Goal: Information Seeking & Learning: Learn about a topic

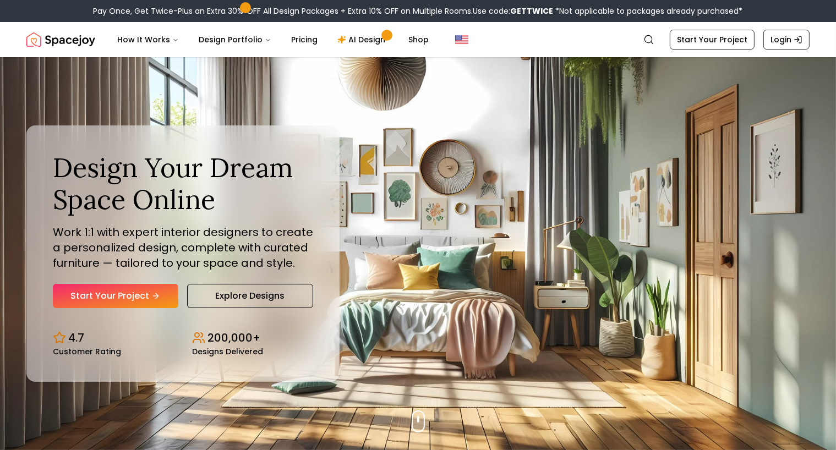
click at [56, 109] on div "Design Your Dream Space Online Work 1:1 with expert interior designers to creat…" at bounding box center [418, 253] width 836 height 393
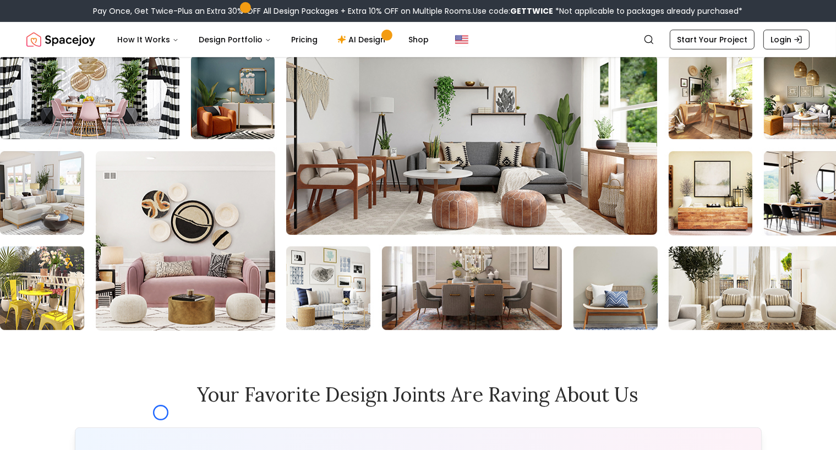
scroll to position [4741, 0]
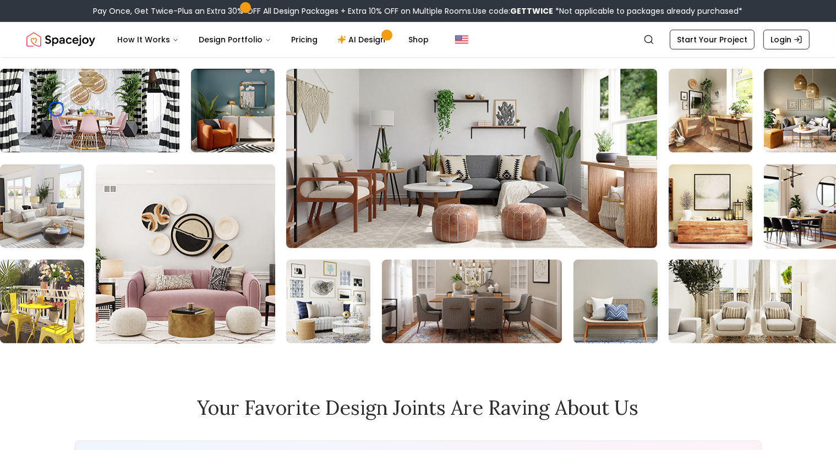
click at [64, 59] on div "Results that will stun you" at bounding box center [418, 184] width 836 height 319
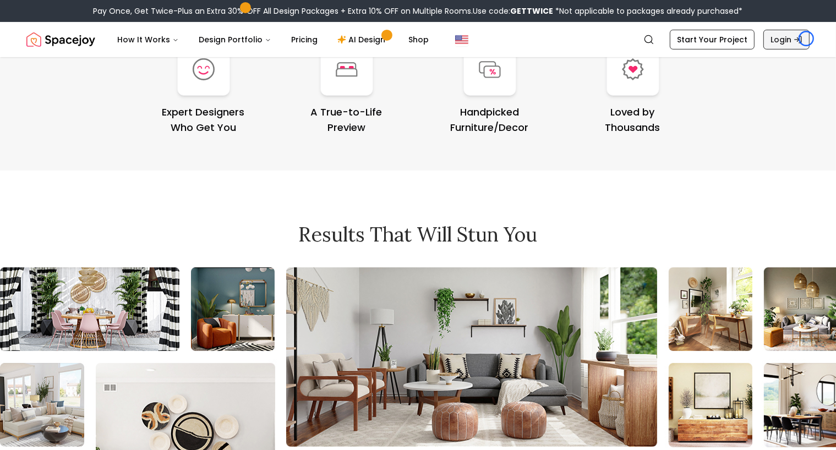
scroll to position [4569, 0]
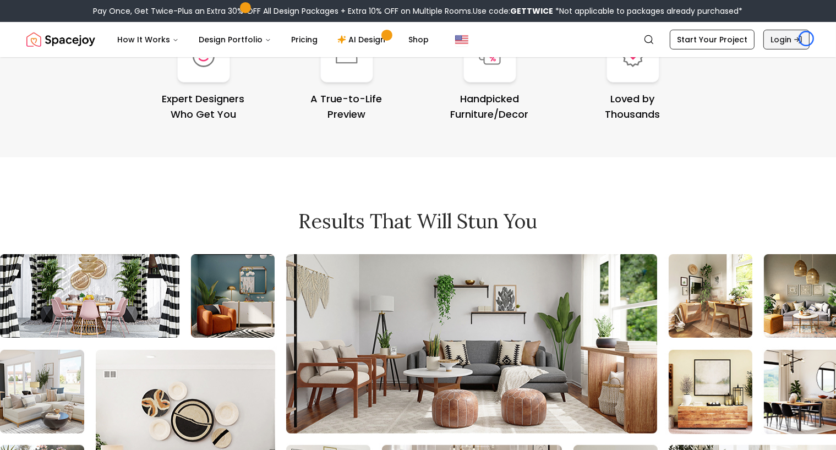
click at [806, 39] on link "Login" at bounding box center [786, 40] width 46 height 20
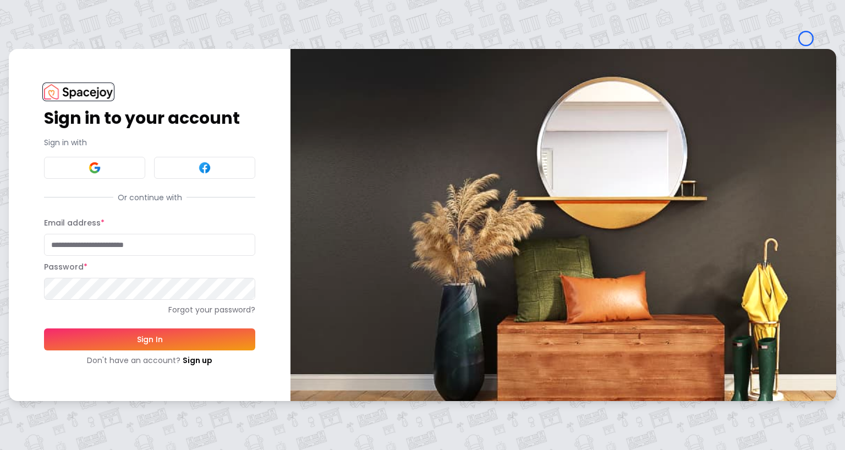
click at [97, 95] on img at bounding box center [78, 91] width 69 height 15
click at [70, 61] on div "Sign in to your account Sign in with Or continue with Email address * Password …" at bounding box center [150, 225] width 282 height 352
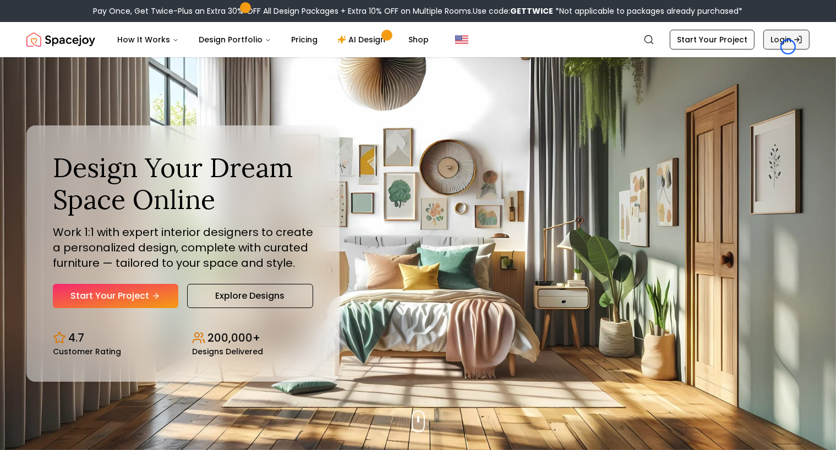
click at [788, 47] on link "Login" at bounding box center [786, 40] width 46 height 20
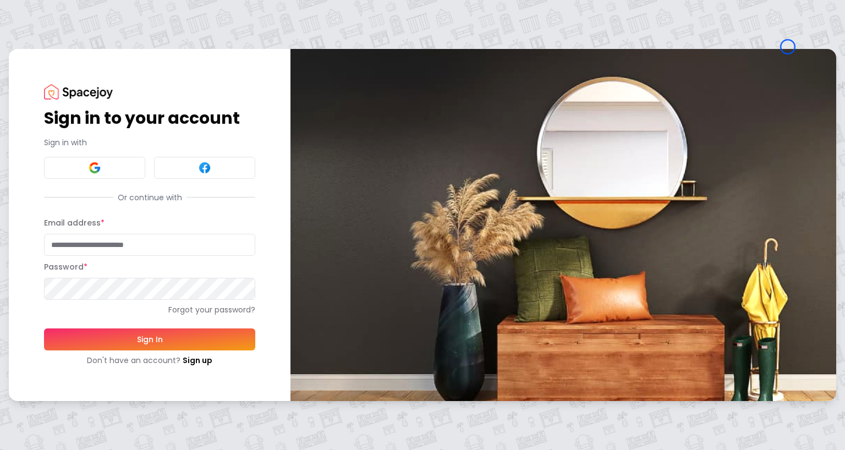
click at [81, 61] on div "Sign in to your account Sign in with Or continue with Email address * Password …" at bounding box center [150, 225] width 282 height 352
click at [100, 57] on div "Sign in to your account Sign in with Or continue with Email address * Password …" at bounding box center [150, 225] width 282 height 352
click at [210, 357] on link "Sign up" at bounding box center [198, 360] width 30 height 11
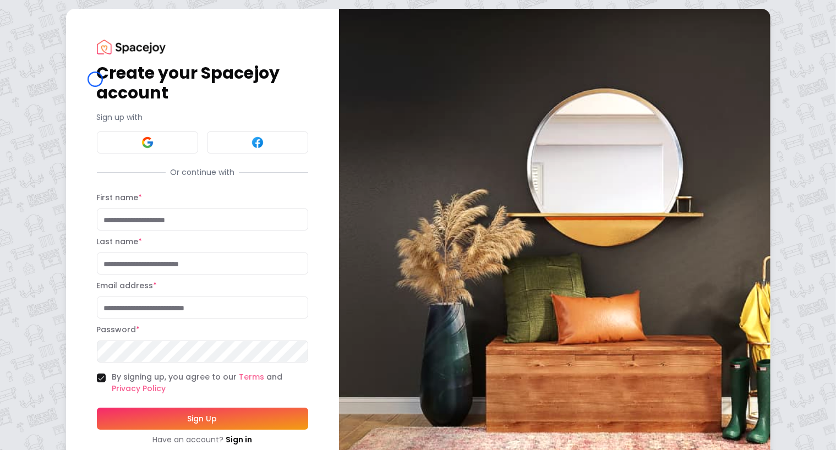
click at [97, 79] on h1 "Create your Spacejoy account" at bounding box center [202, 83] width 211 height 40
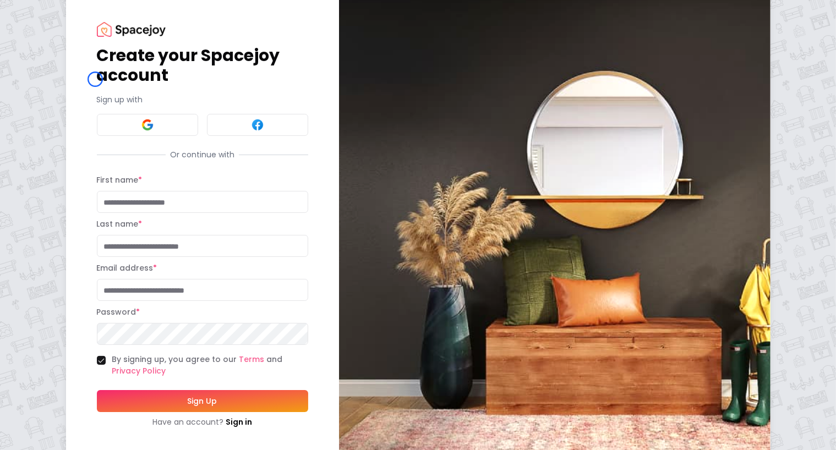
scroll to position [44, 0]
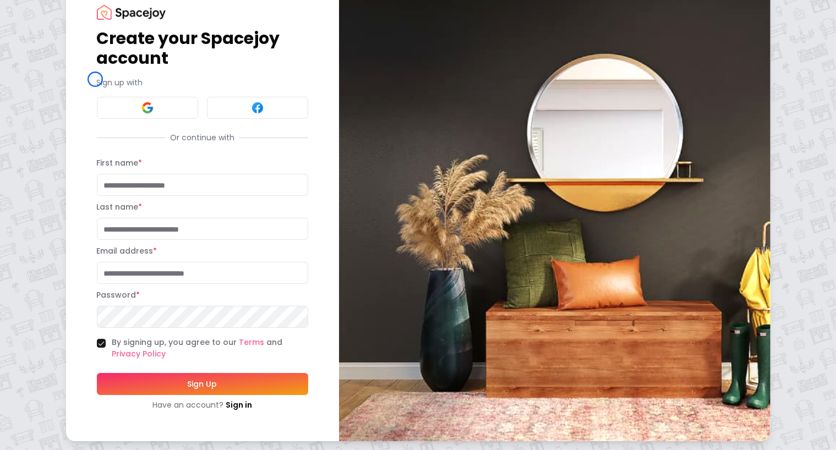
click at [97, 79] on p "Sign up with" at bounding box center [202, 82] width 211 height 11
click at [100, 80] on p "Sign up with" at bounding box center [202, 82] width 211 height 11
click at [226, 399] on link "Sign in" at bounding box center [239, 404] width 26 height 11
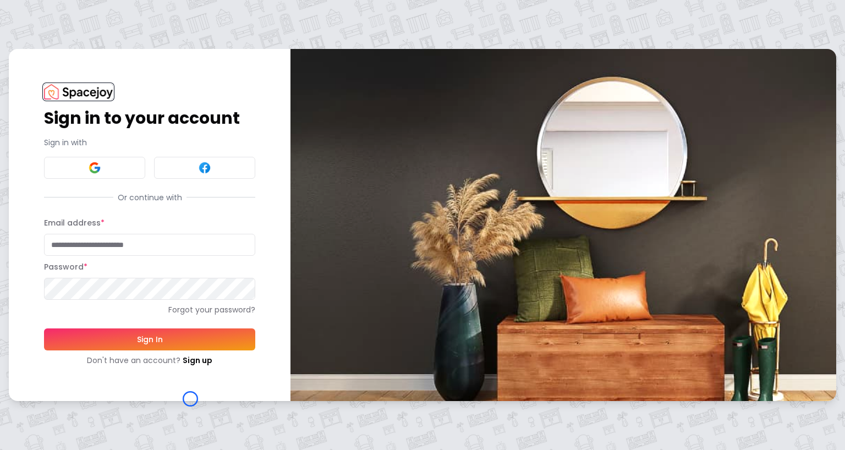
click at [105, 94] on img at bounding box center [78, 91] width 69 height 15
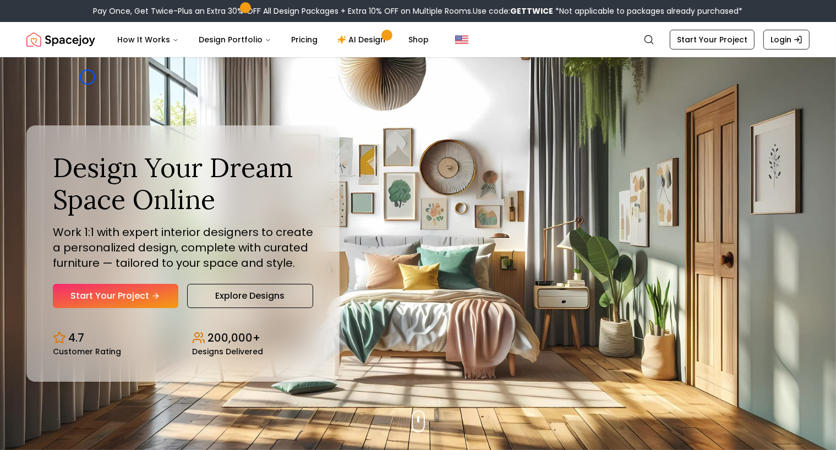
click at [87, 77] on div "Design Your Dream Space Online Work 1:1 with expert interior designers to creat…" at bounding box center [418, 253] width 836 height 393
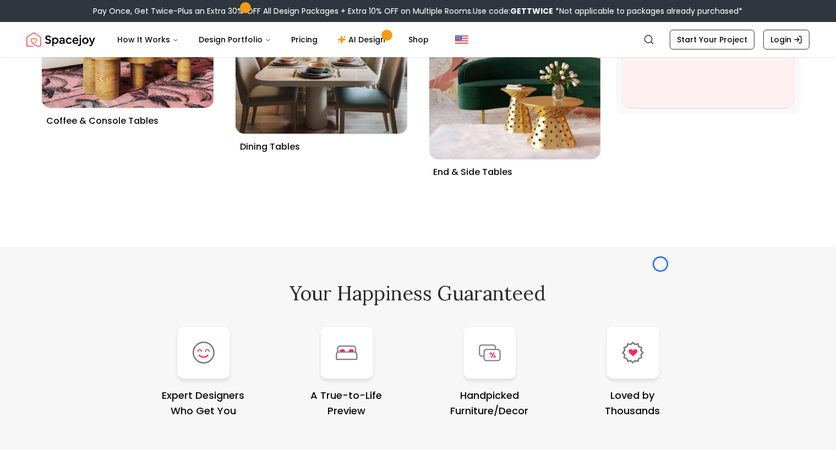
scroll to position [4318, 0]
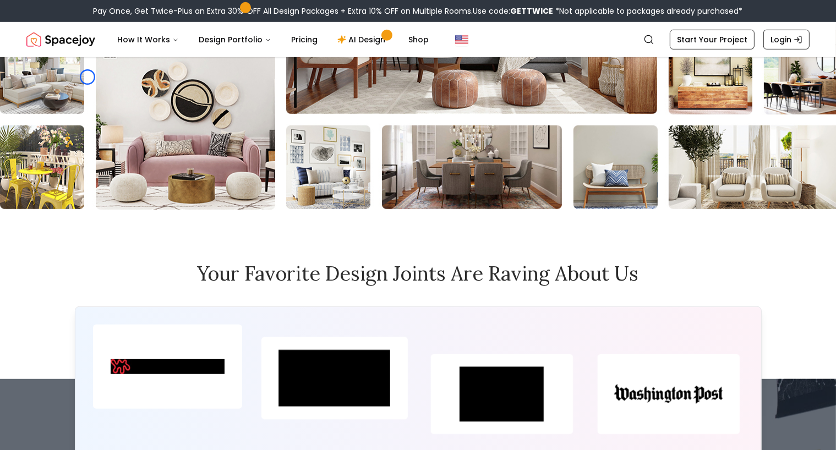
scroll to position [3425, 0]
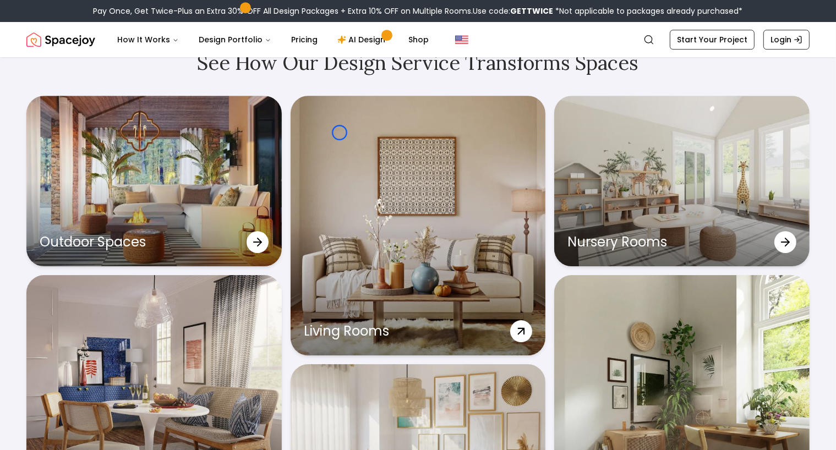
click at [340, 133] on div "Living Rooms" at bounding box center [418, 226] width 255 height 260
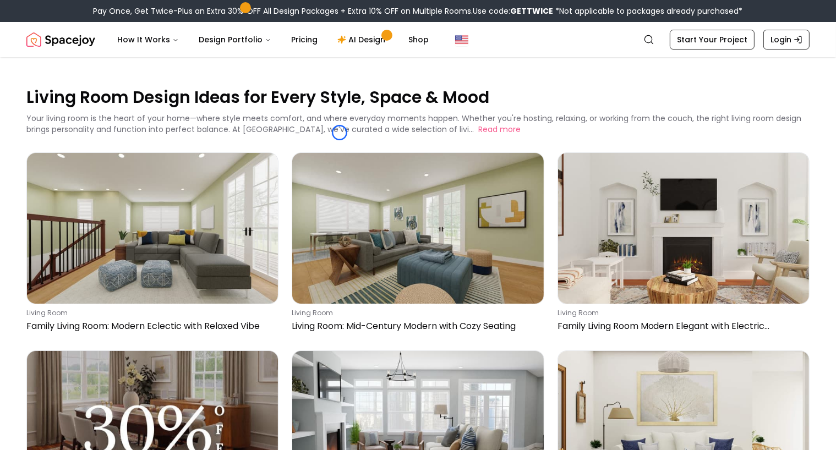
click at [340, 133] on p "Your living room is the heart of your home—where style meets comfort, and where…" at bounding box center [413, 124] width 775 height 22
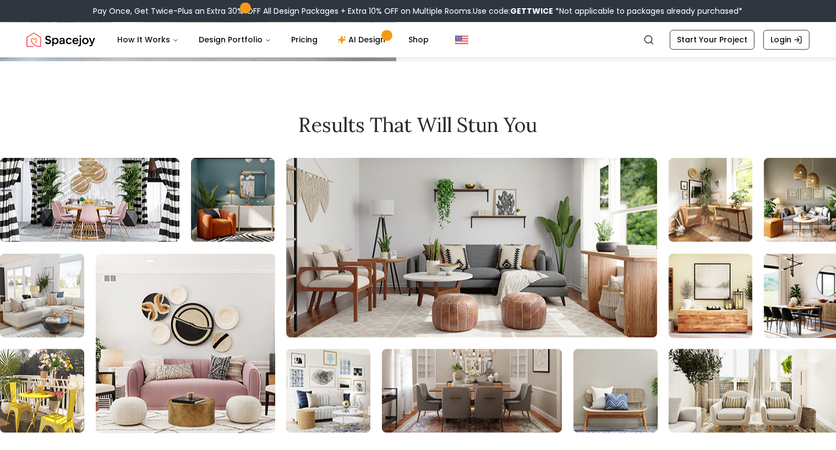
scroll to position [2533, 0]
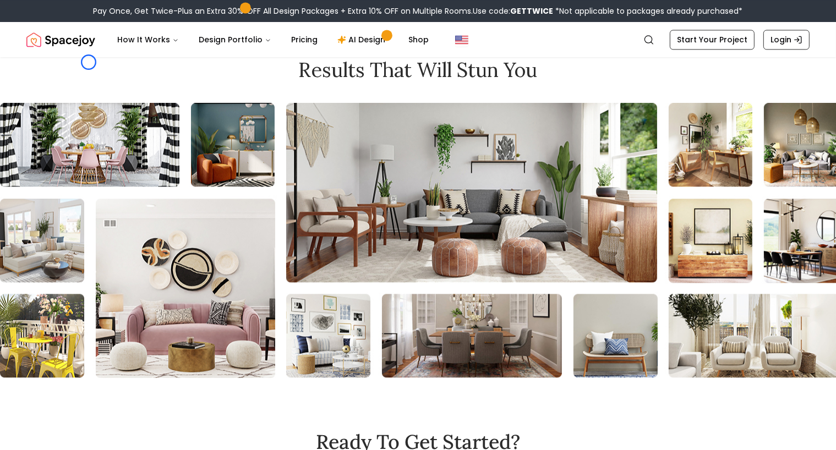
click at [89, 62] on h2 "Results that will stun you" at bounding box center [417, 70] width 783 height 22
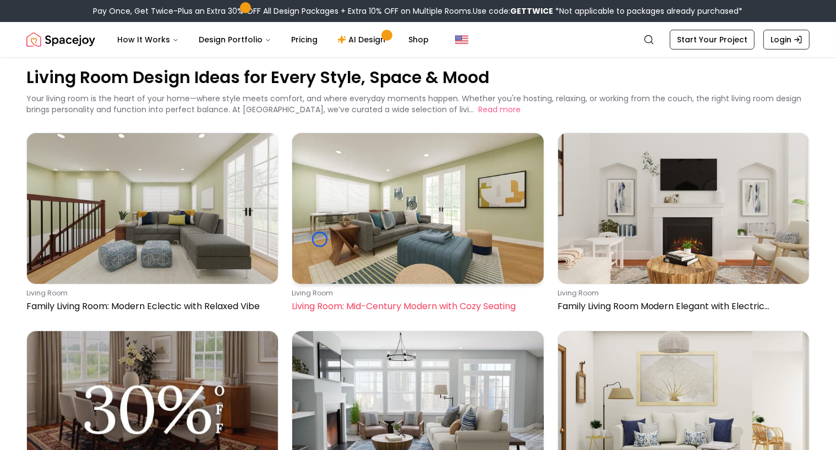
click at [320, 239] on img at bounding box center [417, 208] width 251 height 151
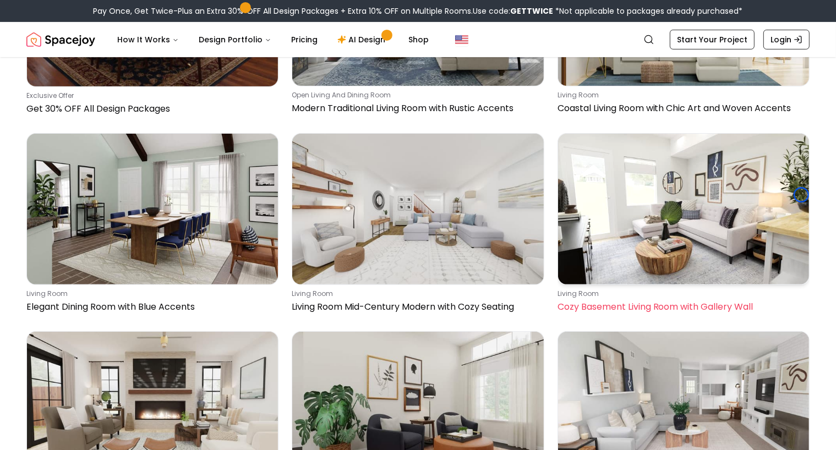
click at [801, 195] on img at bounding box center [683, 209] width 251 height 151
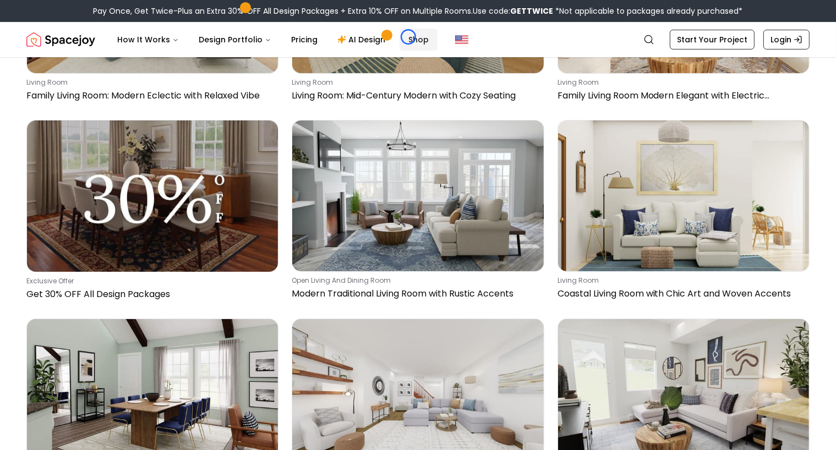
click at [408, 37] on link "Shop" at bounding box center [418, 40] width 38 height 22
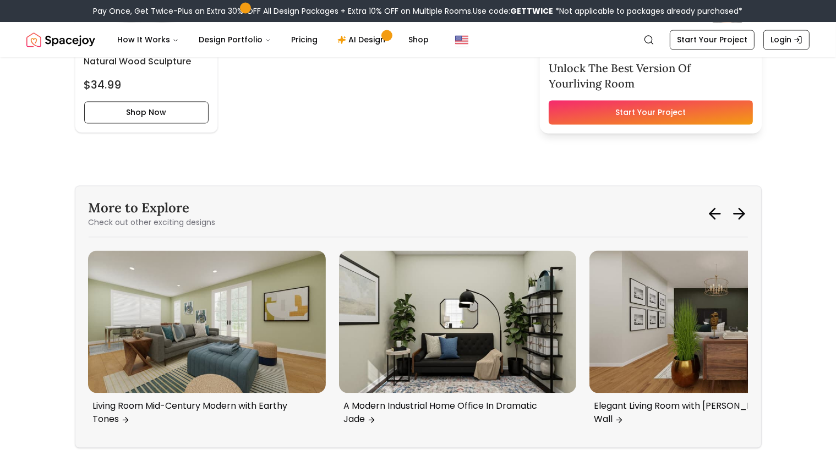
scroll to position [2333, 0]
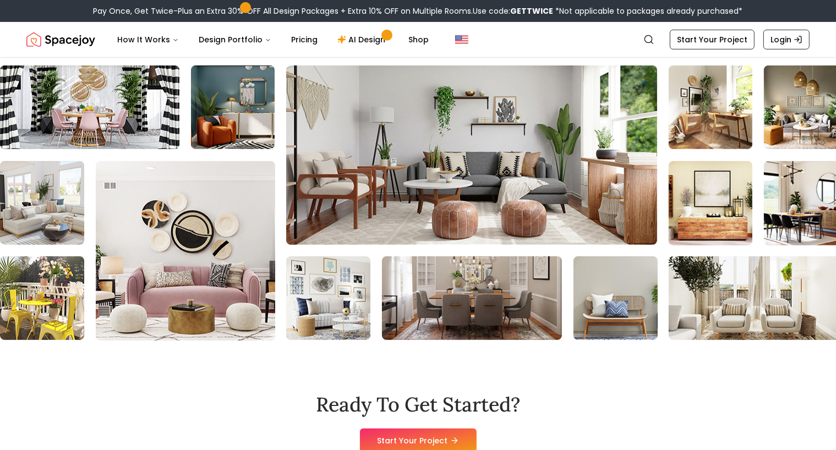
scroll to position [4904, 0]
